Goal: Information Seeking & Learning: Learn about a topic

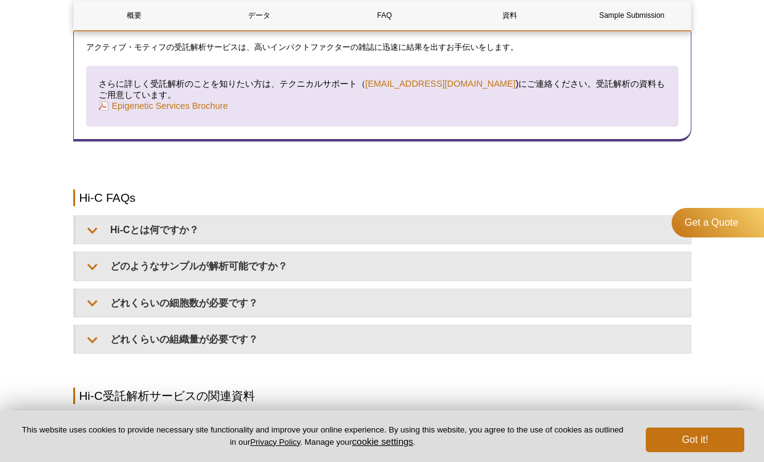
scroll to position [1392, 0]
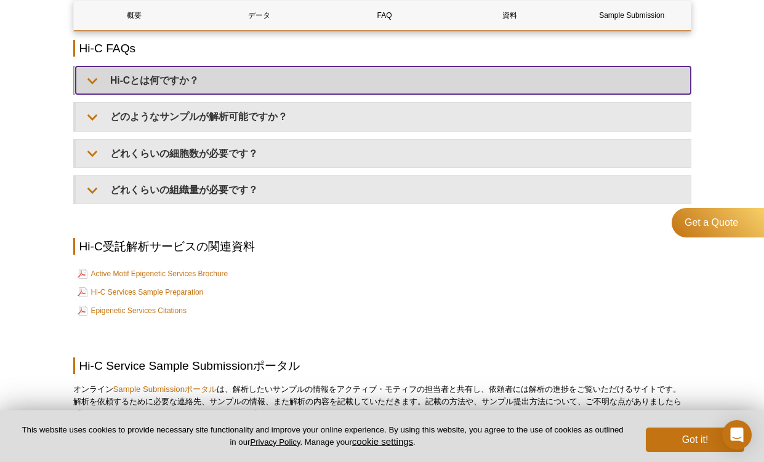
click at [118, 66] on summary "Hi-Cとは何ですか？" at bounding box center [383, 80] width 615 height 28
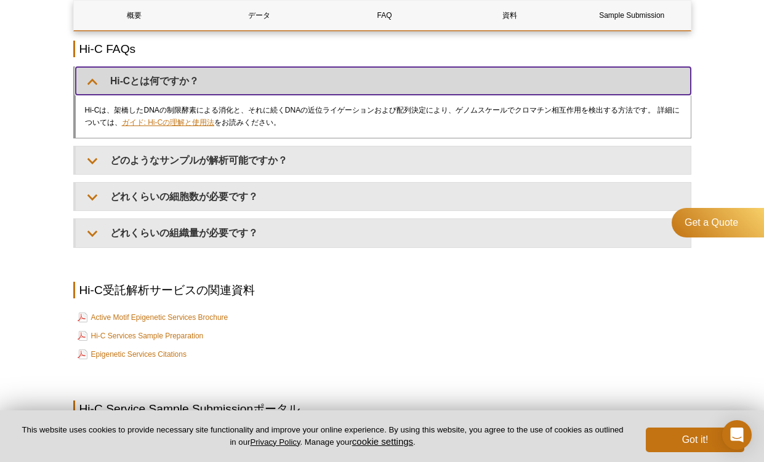
scroll to position [1374, 0]
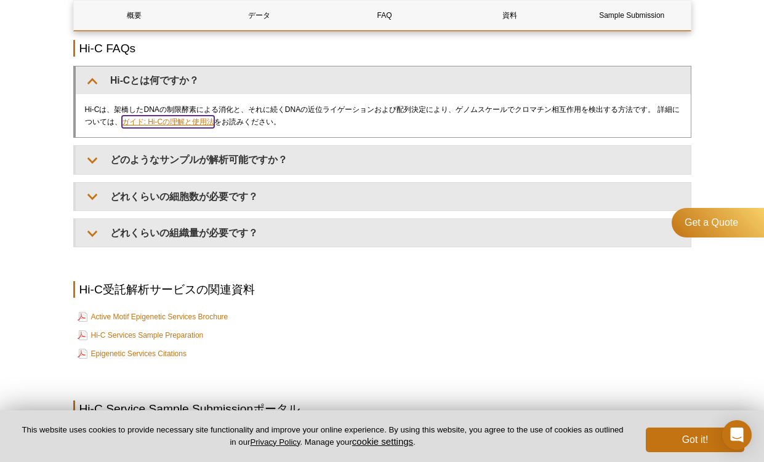
click at [198, 116] on link "ガイド: Hi-Cの理解と使用法" at bounding box center [168, 122] width 93 height 12
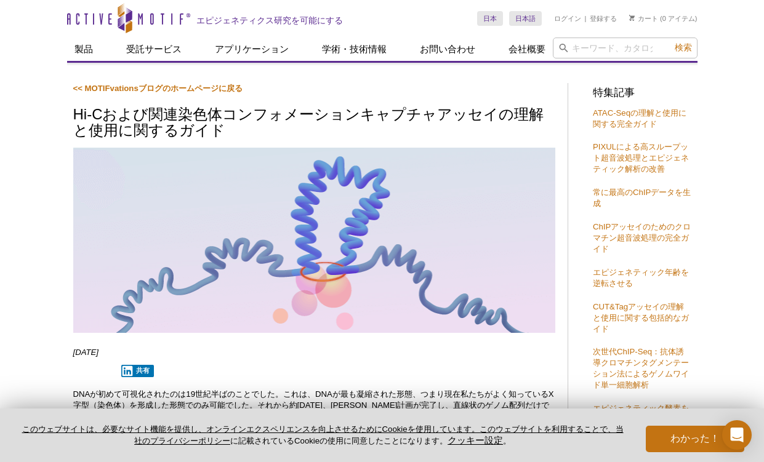
click at [535, 112] on font "Hi-Cおよび関連染色体コンフォメーションキャプチャアッセイの理解と使用に関するガイド" at bounding box center [308, 122] width 471 height 33
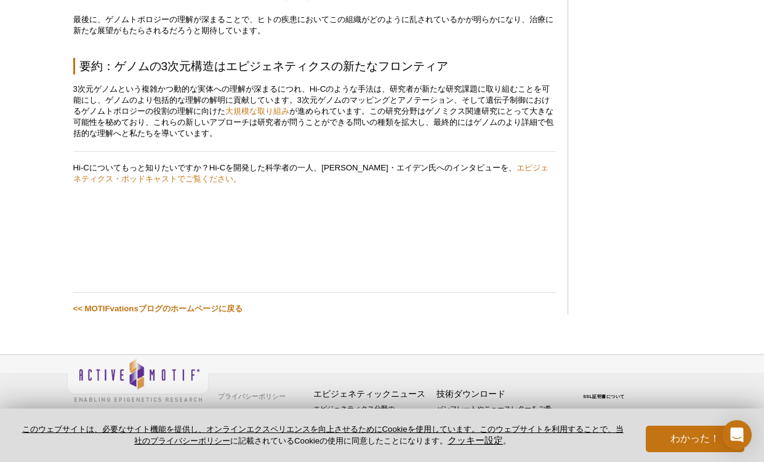
scroll to position [4398, 0]
